Goal: Task Accomplishment & Management: Use online tool/utility

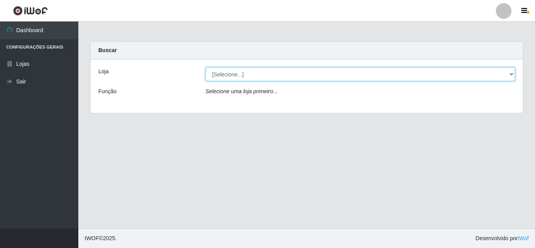
click at [512, 74] on select "[Selecione...] Rede Compras Supermercados - LOJA 5" at bounding box center [361, 74] width 310 height 14
select select "397"
click at [206, 67] on select "[Selecione...] Rede Compras Supermercados - LOJA 5" at bounding box center [361, 74] width 310 height 14
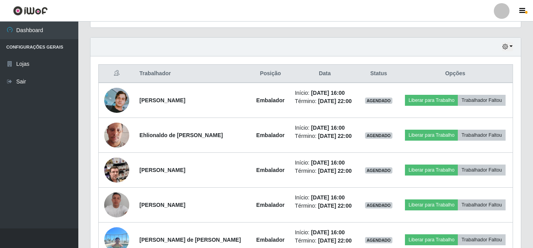
scroll to position [274, 0]
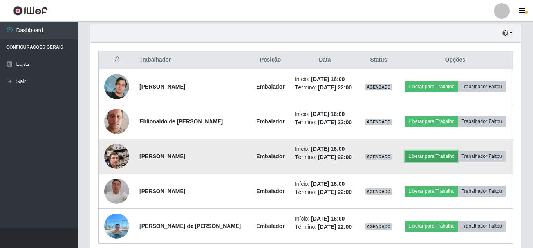
click at [436, 159] on button "Liberar para Trabalho" at bounding box center [431, 156] width 53 height 11
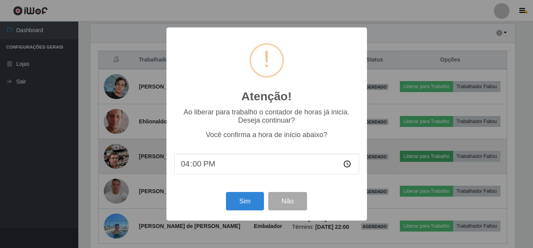
scroll to position [163, 427]
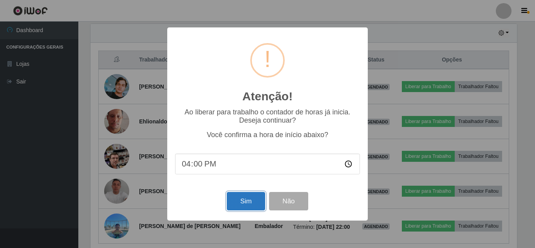
click at [242, 207] on button "Sim" at bounding box center [246, 201] width 38 height 18
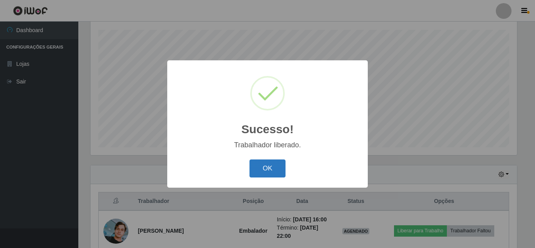
click at [268, 171] on button "OK" at bounding box center [268, 169] width 36 height 18
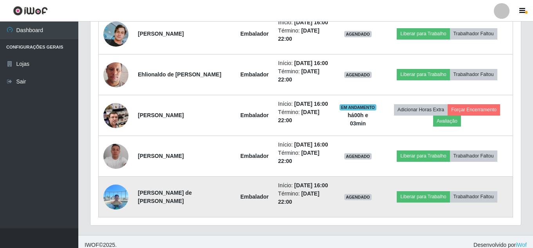
scroll to position [337, 0]
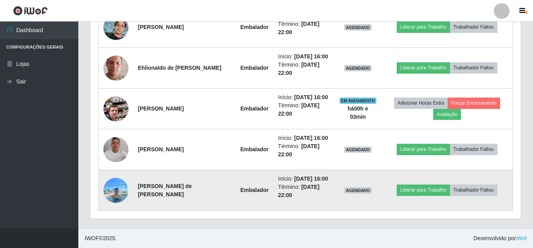
click at [118, 190] on img at bounding box center [115, 190] width 25 height 33
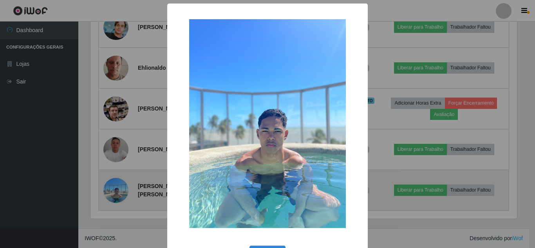
click at [118, 190] on div "× OK Cancel" at bounding box center [267, 124] width 535 height 248
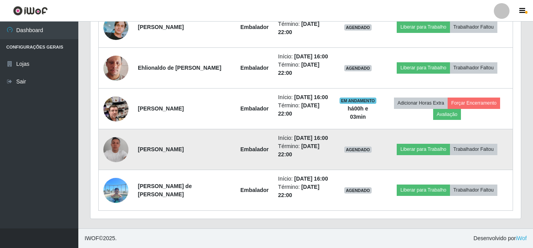
scroll to position [163, 431]
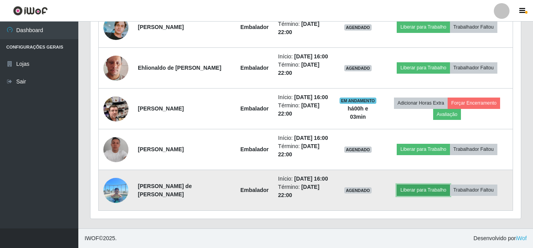
click at [421, 192] on button "Liberar para Trabalho" at bounding box center [423, 190] width 53 height 11
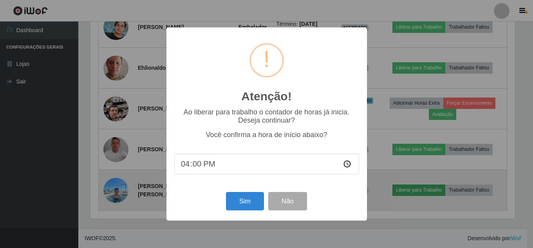
scroll to position [163, 427]
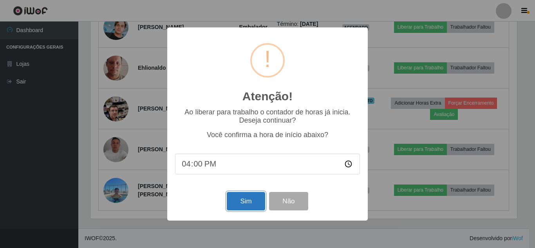
click at [249, 205] on button "Sim" at bounding box center [246, 201] width 38 height 18
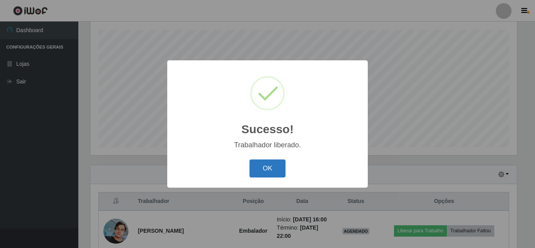
click at [265, 170] on button "OK" at bounding box center [268, 169] width 36 height 18
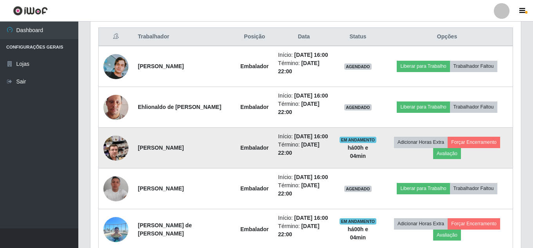
scroll to position [258, 0]
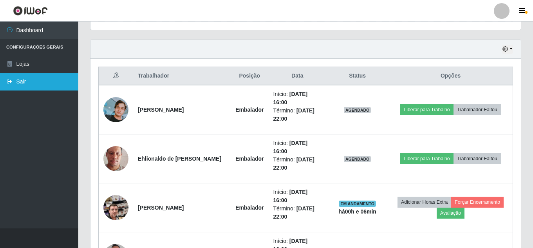
drag, startPoint x: 91, startPoint y: 136, endPoint x: 73, endPoint y: 77, distance: 62.1
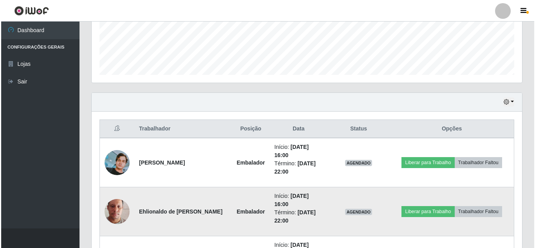
scroll to position [219, 0]
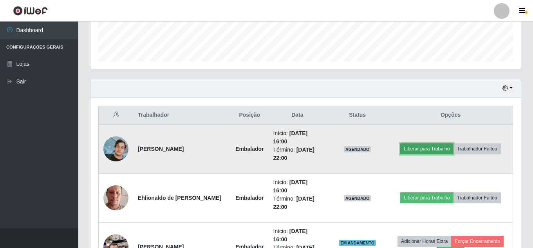
click at [437, 148] on button "Liberar para Trabalho" at bounding box center [427, 148] width 53 height 11
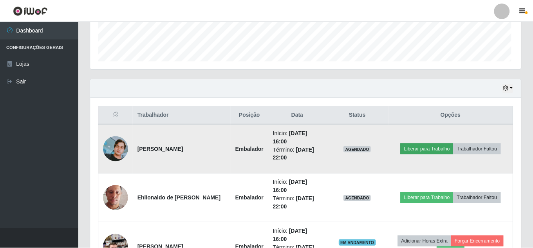
scroll to position [163, 427]
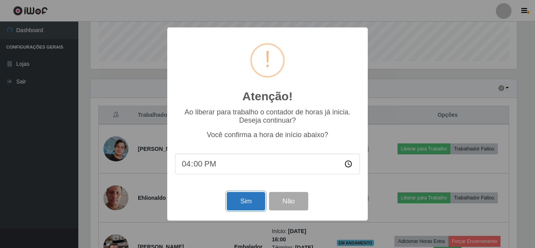
drag, startPoint x: 242, startPoint y: 203, endPoint x: 236, endPoint y: 202, distance: 5.5
click at [242, 202] on button "Sim" at bounding box center [246, 201] width 38 height 18
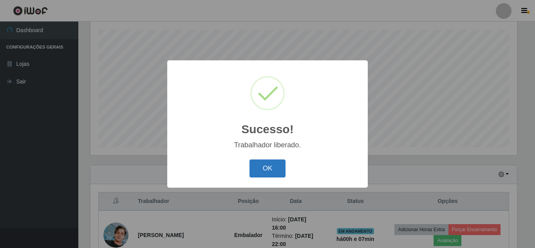
click at [276, 174] on button "OK" at bounding box center [268, 169] width 36 height 18
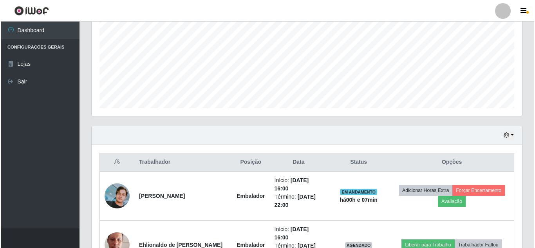
scroll to position [250, 0]
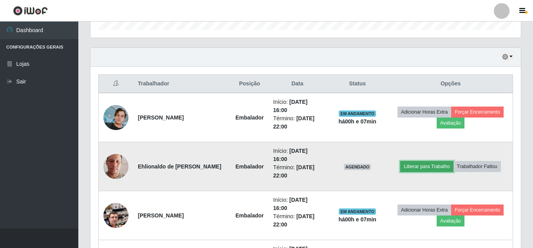
click at [430, 166] on button "Liberar para Trabalho" at bounding box center [427, 166] width 53 height 11
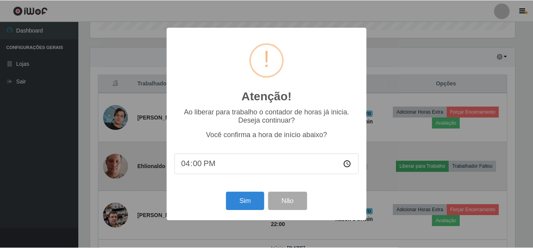
scroll to position [163, 427]
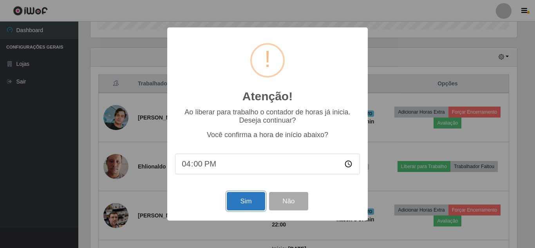
click at [243, 198] on button "Sim" at bounding box center [246, 201] width 38 height 18
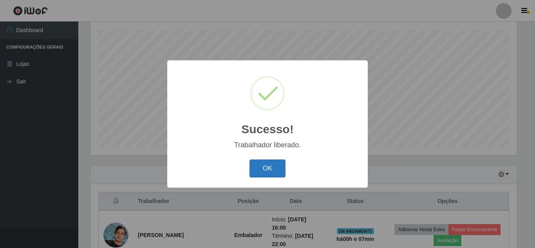
click at [276, 172] on button "OK" at bounding box center [268, 169] width 36 height 18
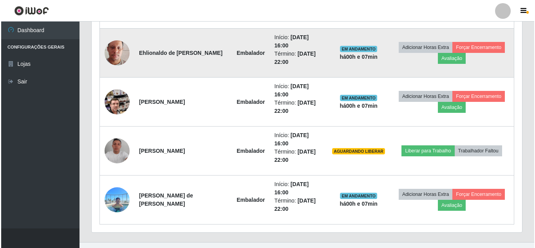
scroll to position [378, 0]
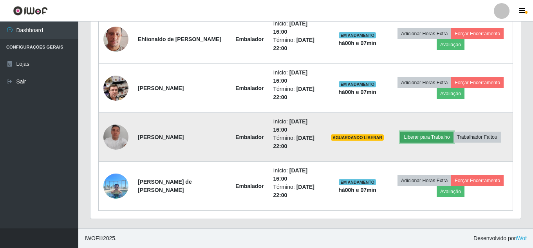
click at [429, 137] on button "Liberar para Trabalho" at bounding box center [427, 137] width 53 height 11
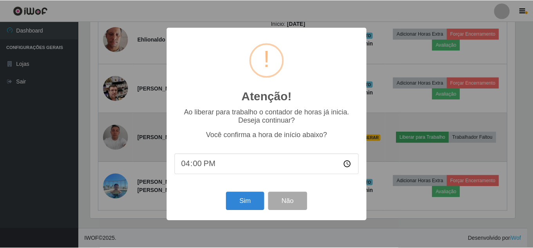
scroll to position [163, 427]
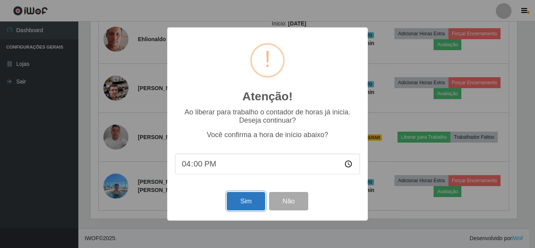
click at [244, 195] on button "Sim" at bounding box center [246, 201] width 38 height 18
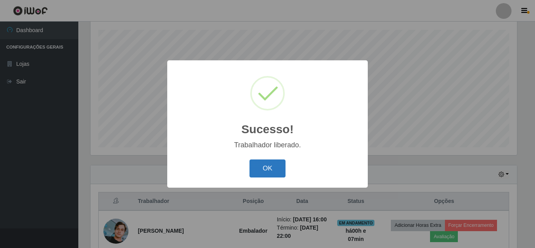
click at [267, 169] on button "OK" at bounding box center [268, 169] width 36 height 18
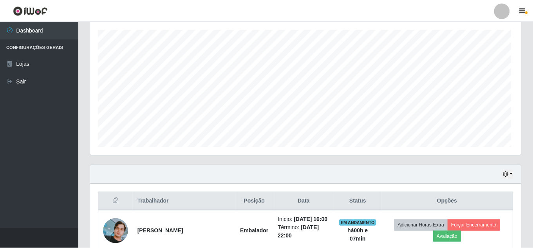
scroll to position [0, 0]
